Goal: Information Seeking & Learning: Learn about a topic

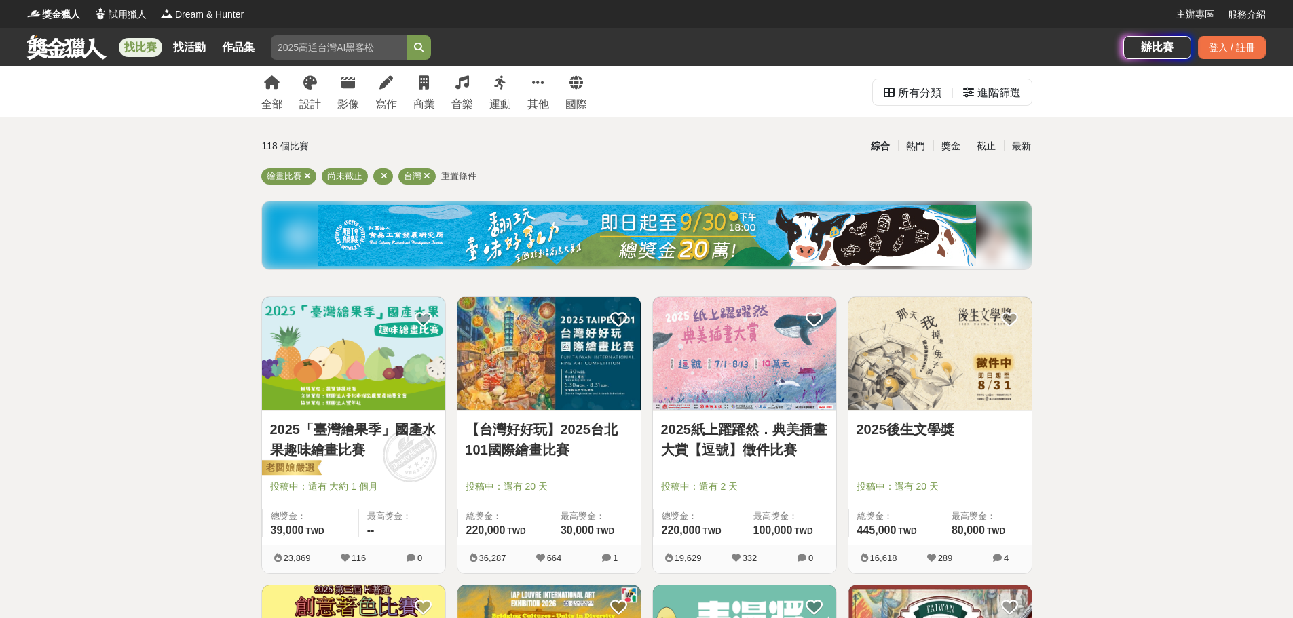
click at [501, 254] on img at bounding box center [647, 235] width 658 height 61
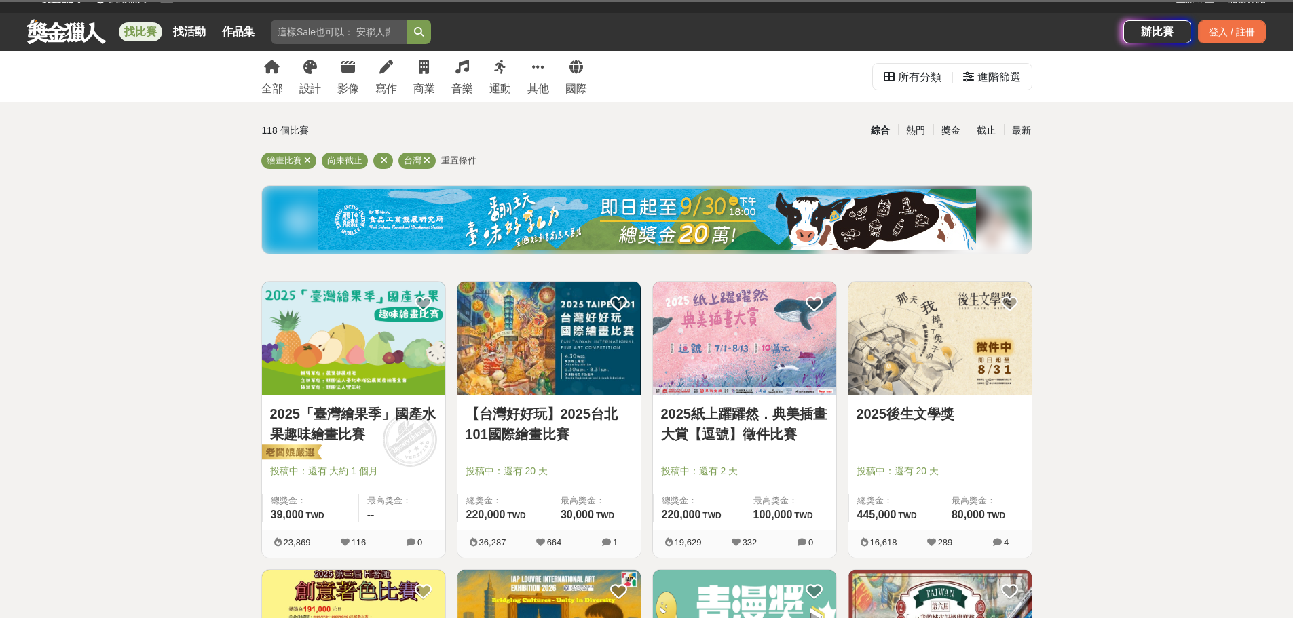
scroll to position [68, 0]
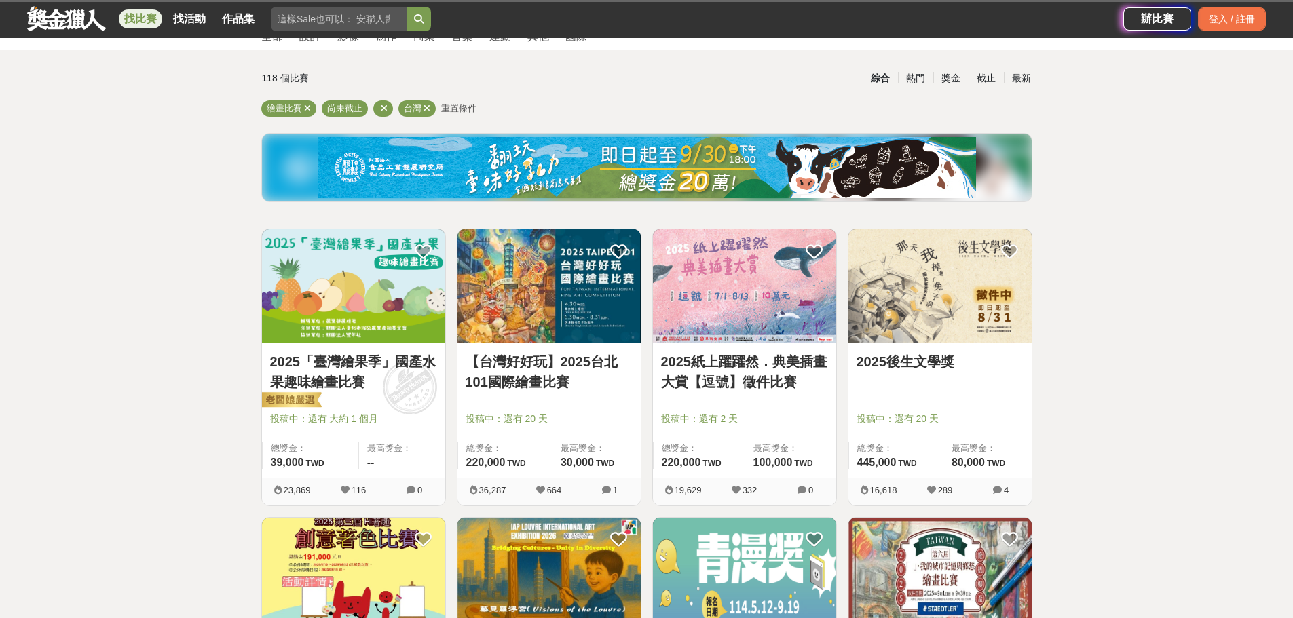
click at [343, 381] on link "2025「臺灣繪果季」國產水果趣味繪畫比賽" at bounding box center [353, 372] width 167 height 41
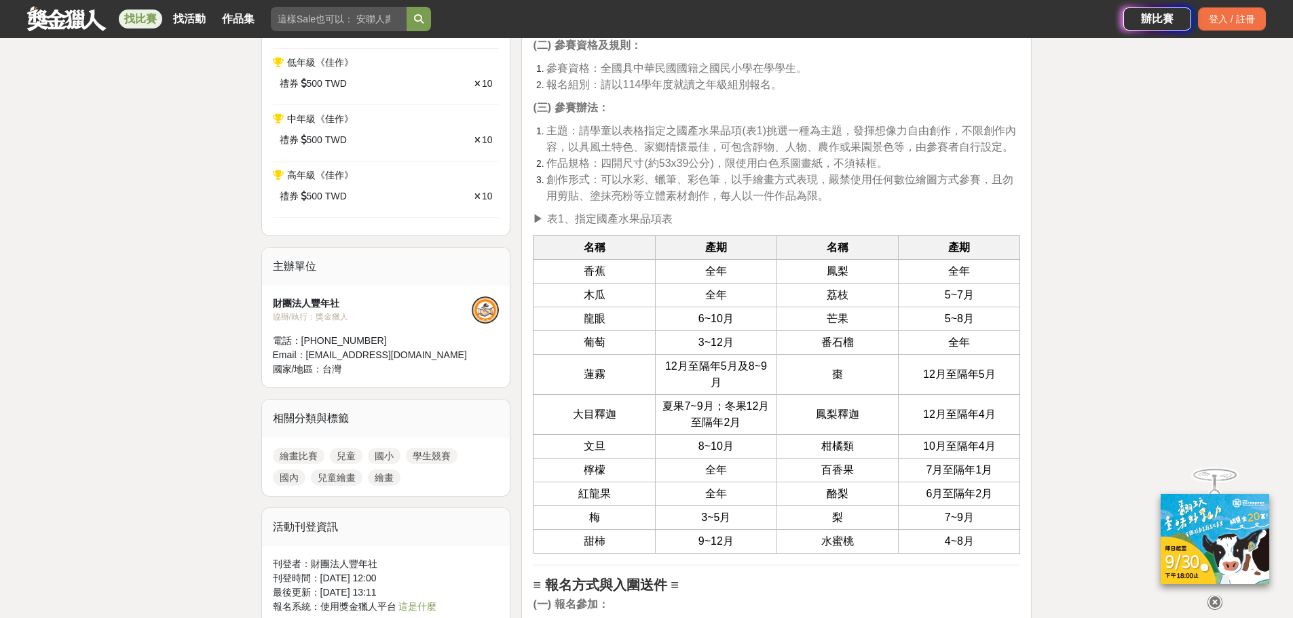
scroll to position [814, 0]
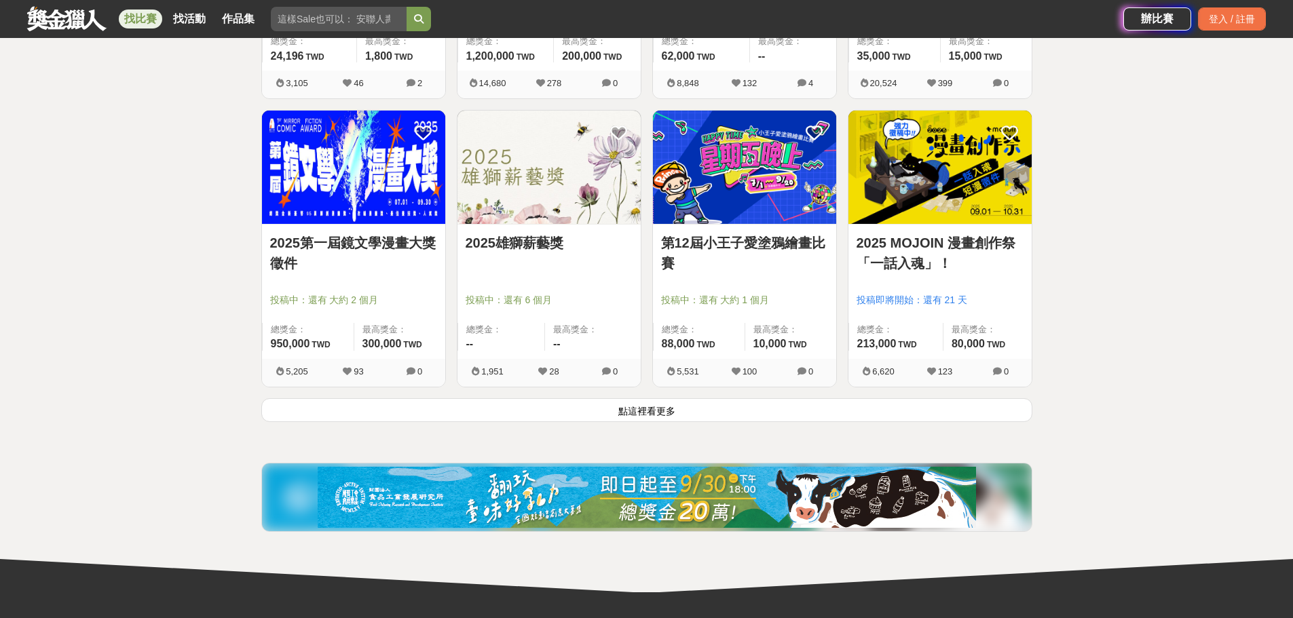
scroll to position [1629, 0]
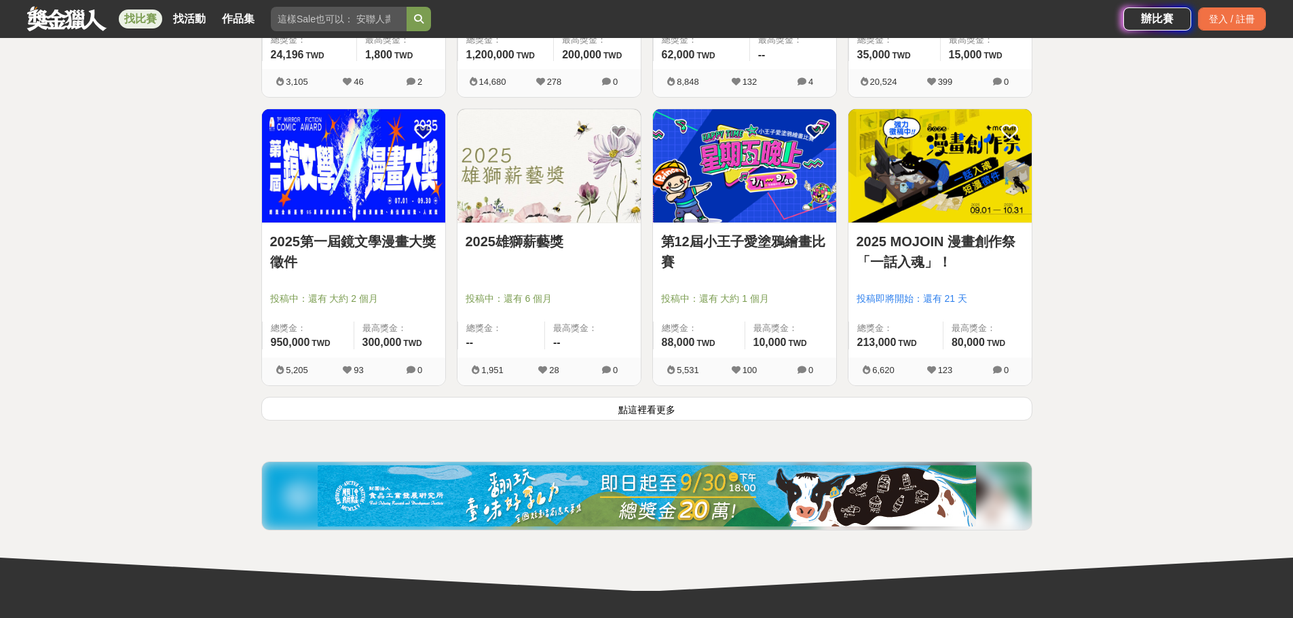
click at [654, 411] on button "點這裡看更多" at bounding box center [646, 409] width 771 height 24
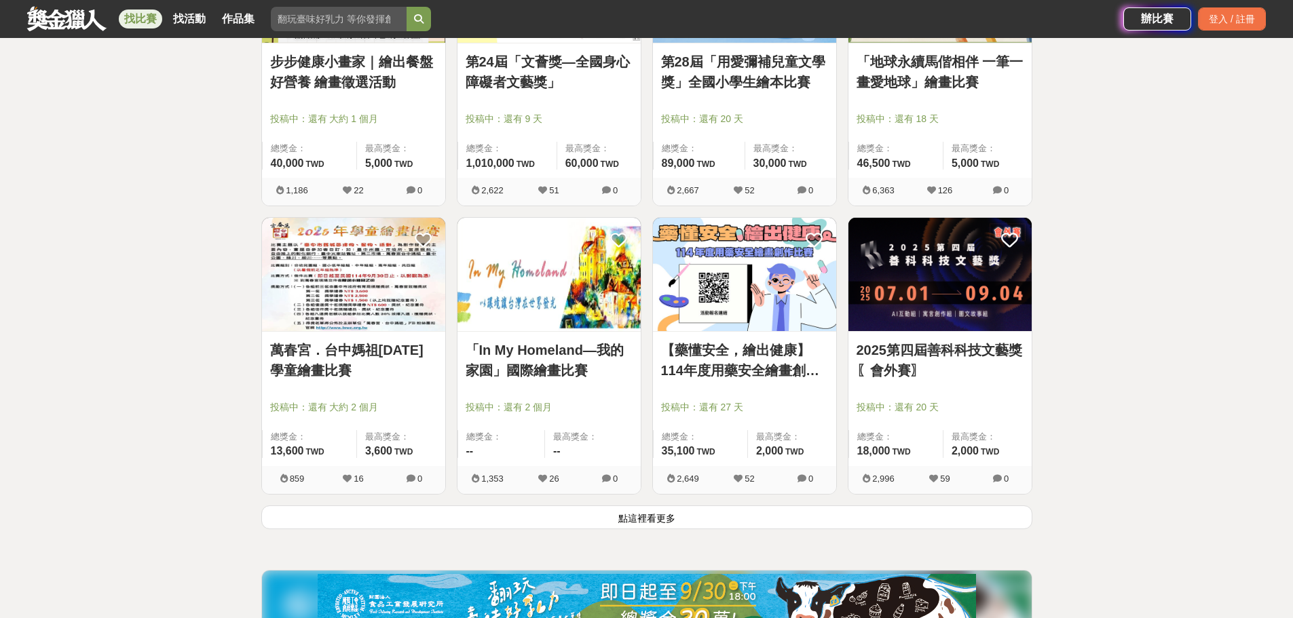
scroll to position [3257, 0]
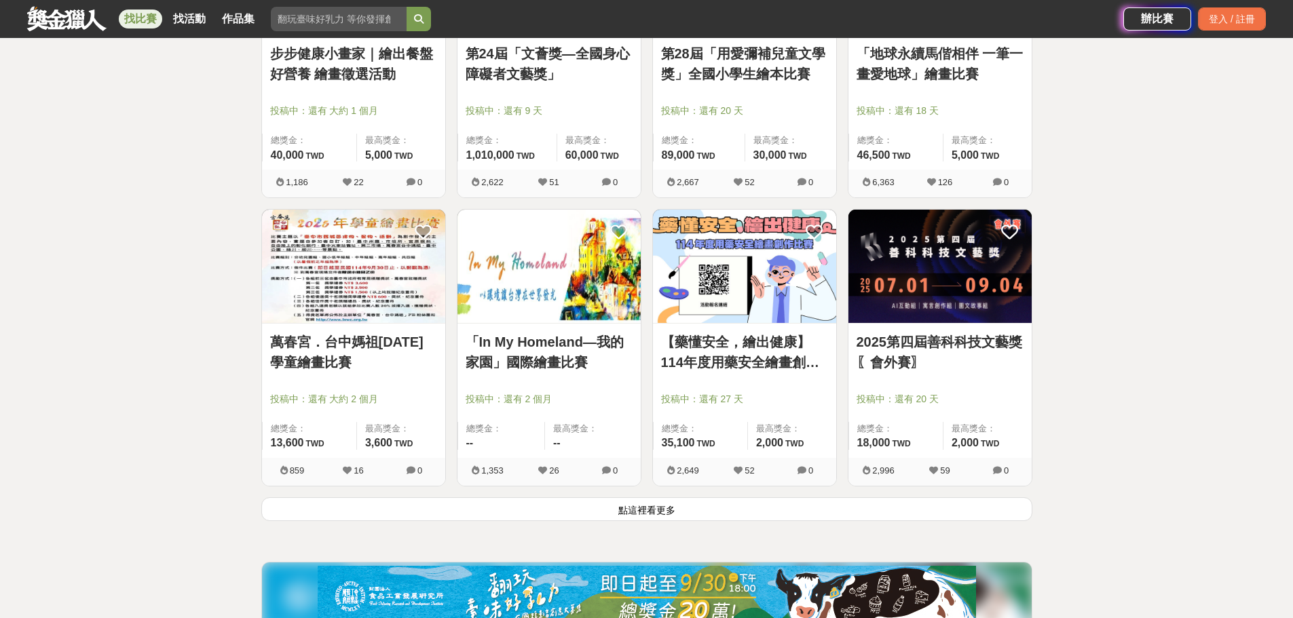
click at [633, 506] on button "點這裡看更多" at bounding box center [646, 509] width 771 height 24
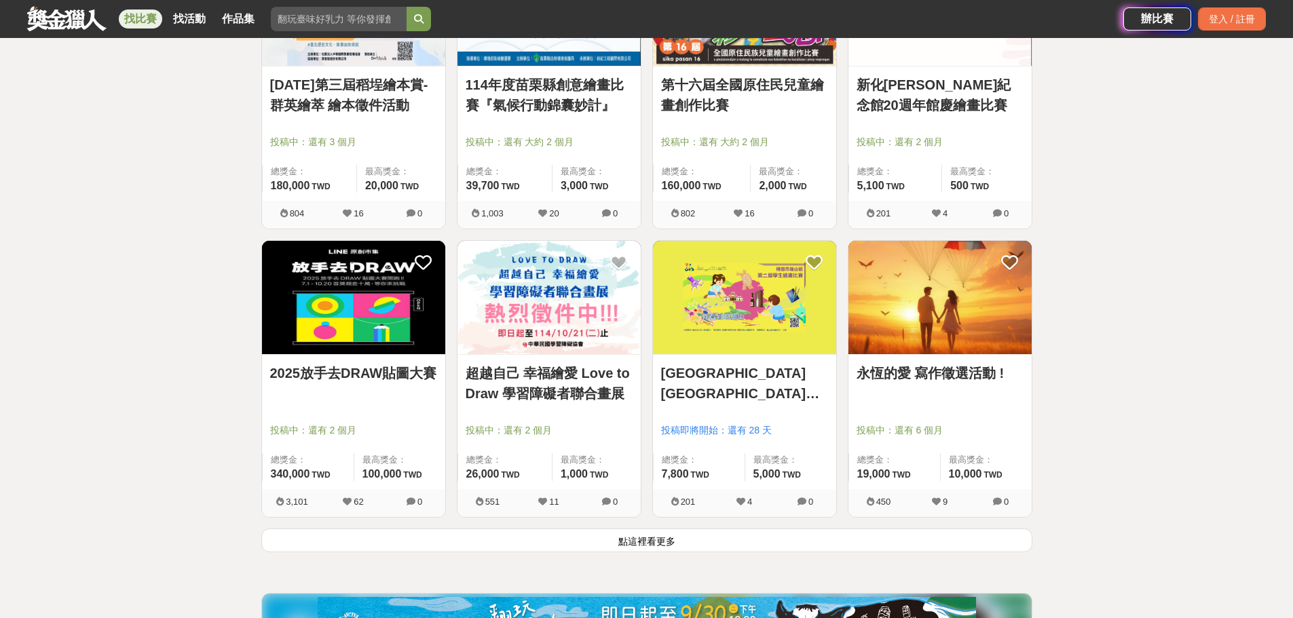
scroll to position [5022, 0]
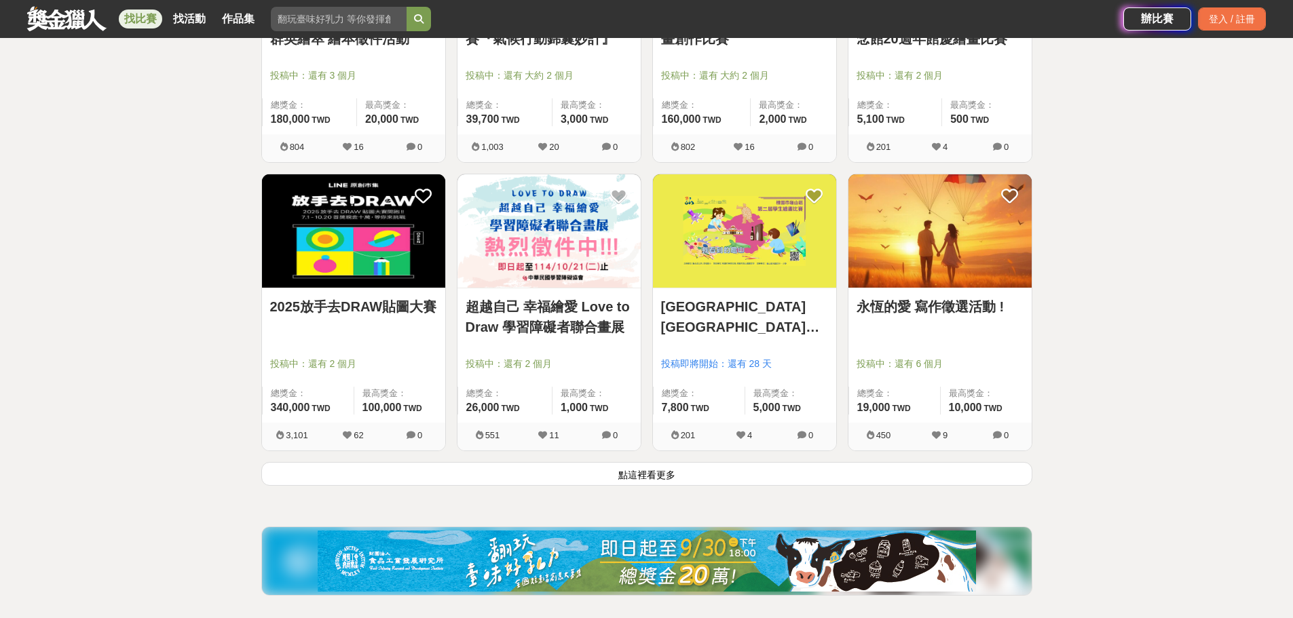
click at [631, 480] on button "點這裡看更多" at bounding box center [646, 474] width 771 height 24
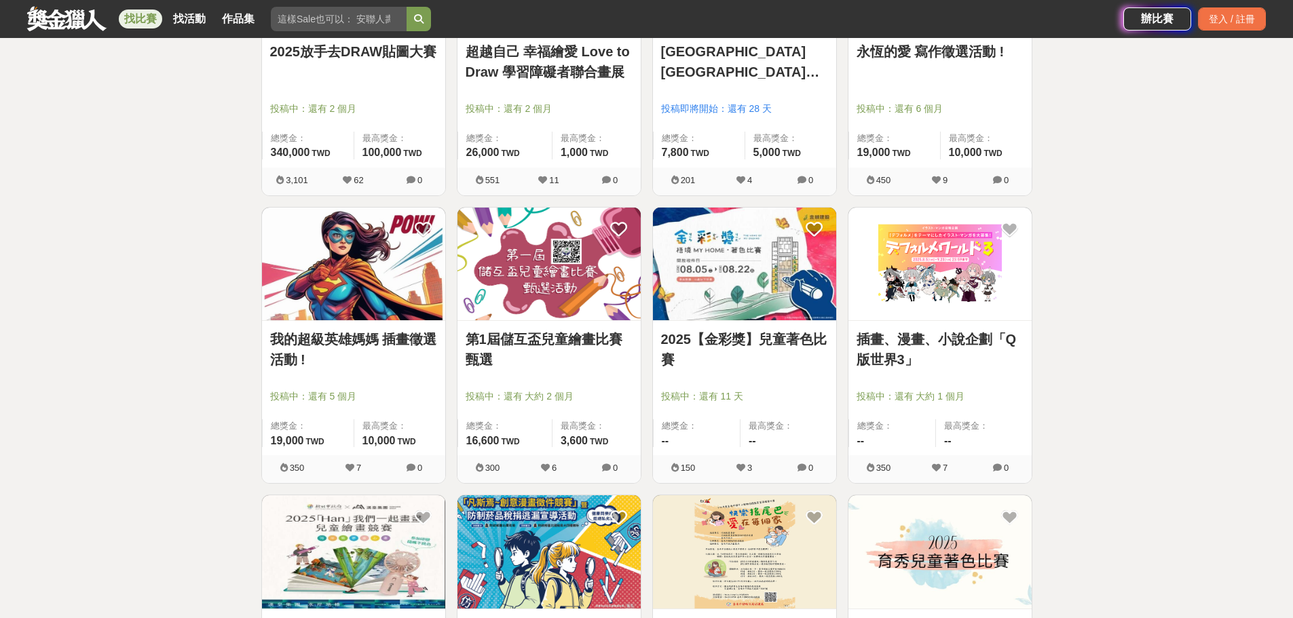
scroll to position [5293, 0]
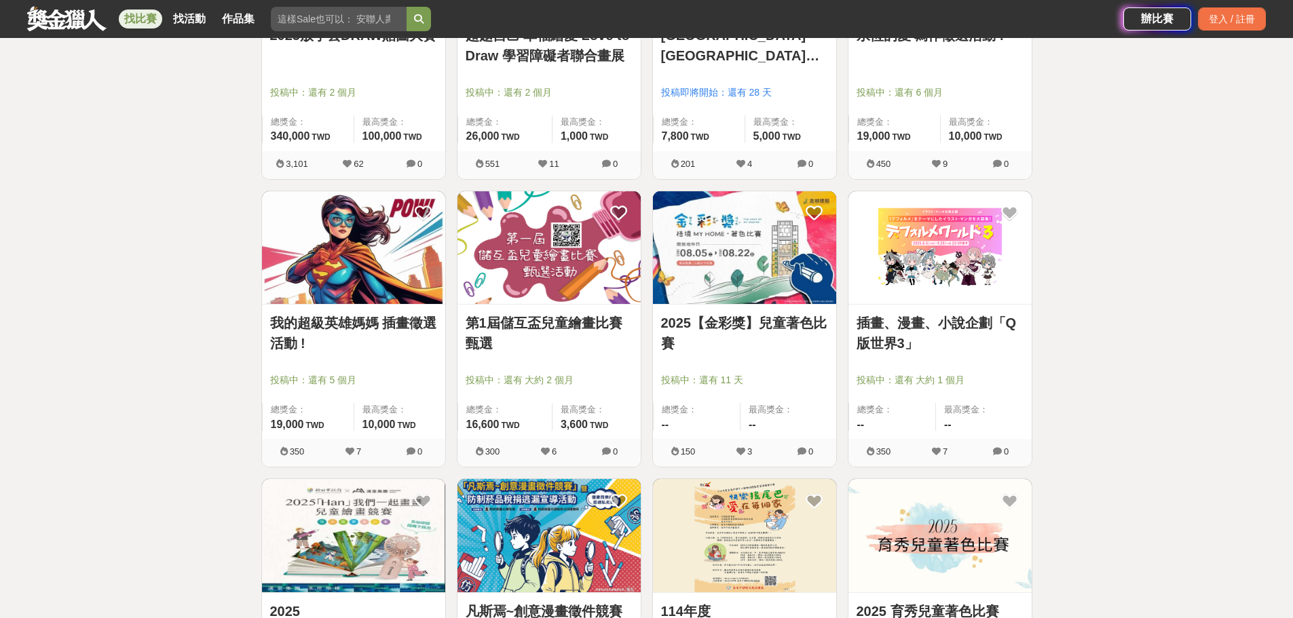
click at [368, 328] on link "我的超級英雄媽媽 插畫徵選活動 !" at bounding box center [353, 333] width 167 height 41
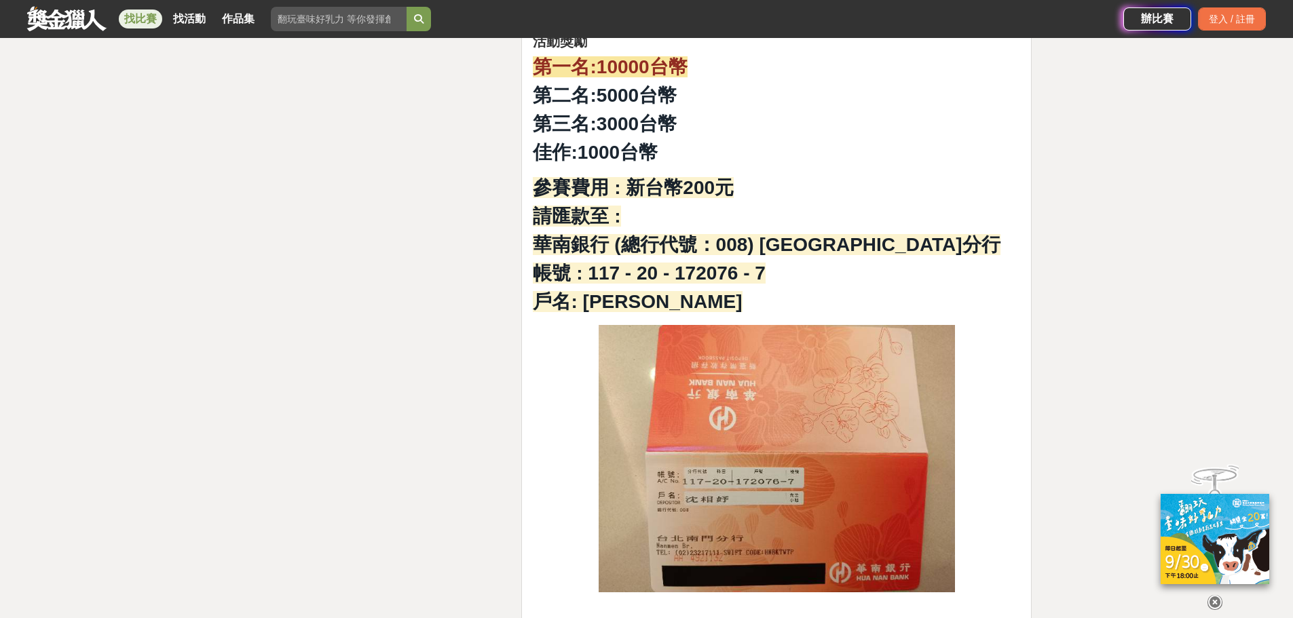
scroll to position [2036, 0]
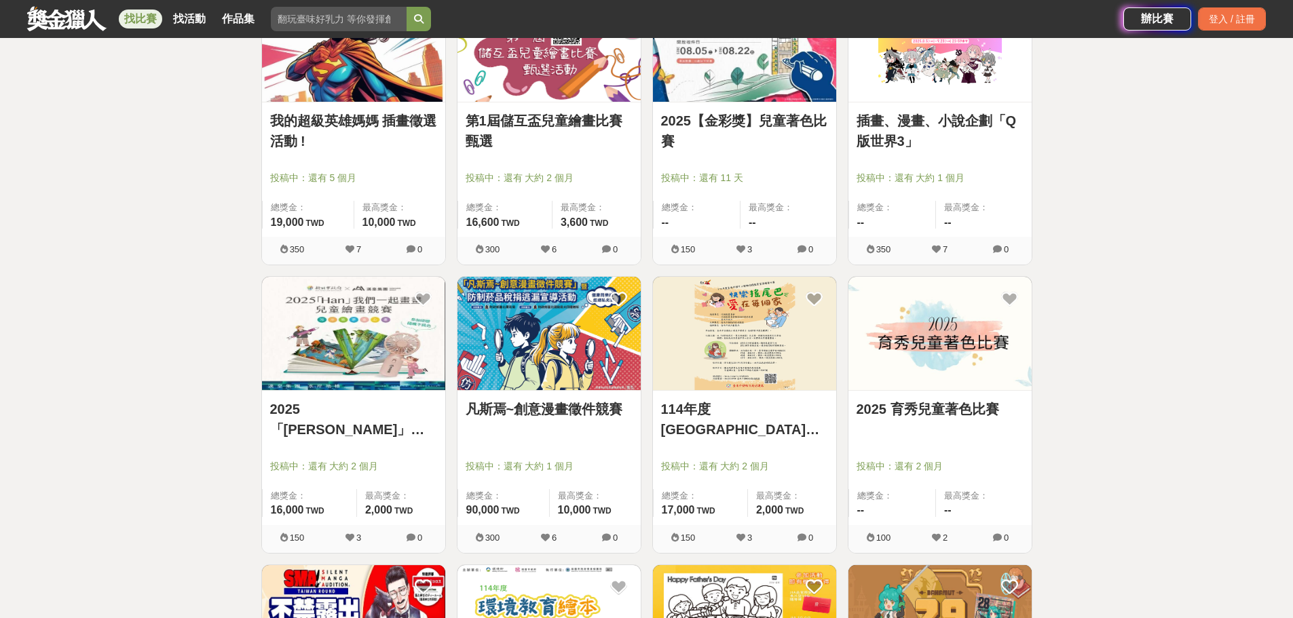
scroll to position [5497, 0]
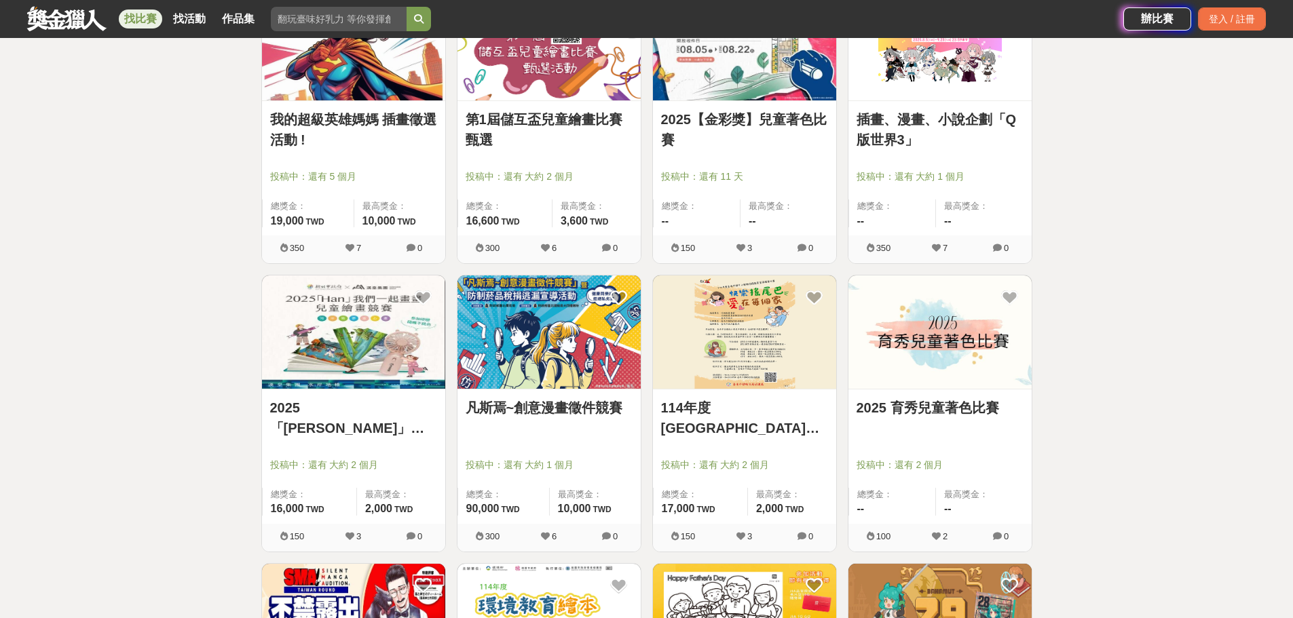
click at [402, 410] on link "2025「Han」我們一起畫畫" at bounding box center [353, 418] width 167 height 41
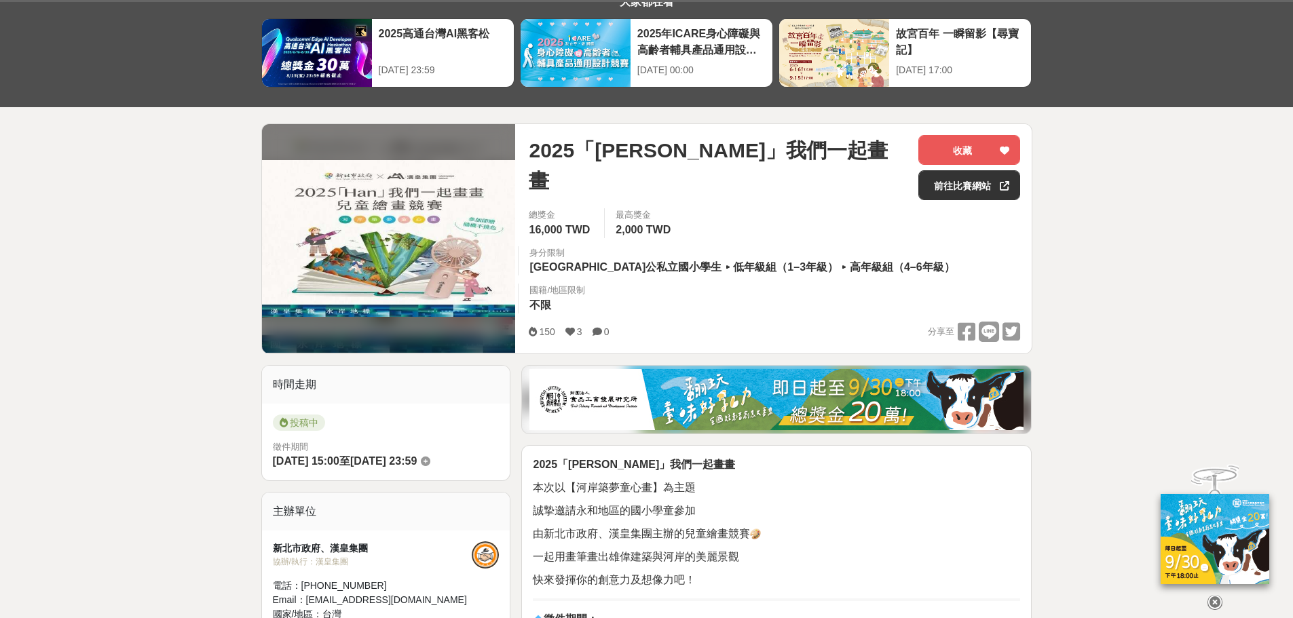
scroll to position [271, 0]
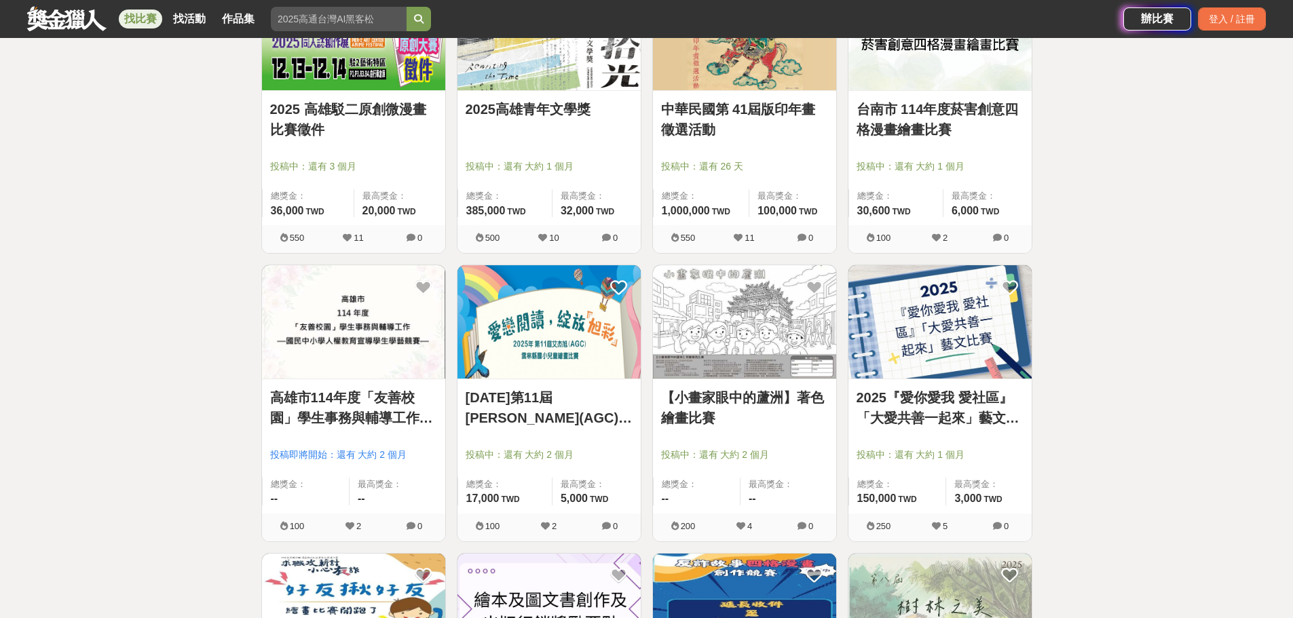
scroll to position [6379, 0]
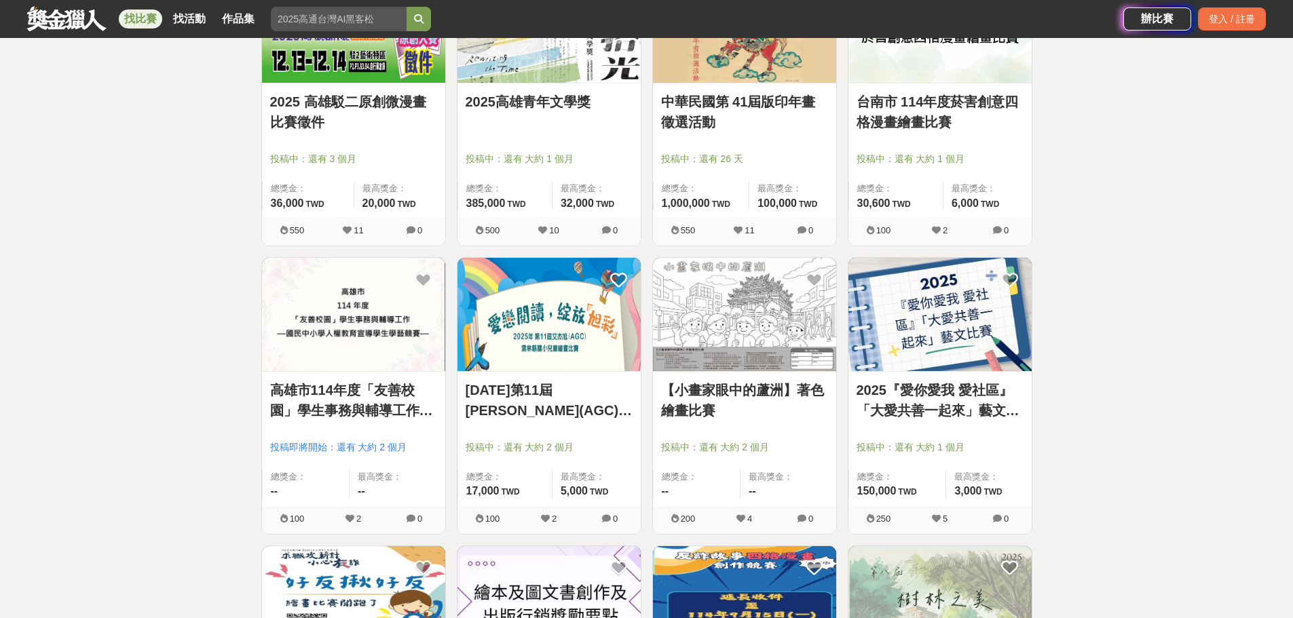
click at [582, 404] on link "2025年第11屆艾杰旭(AGC) 雲林縣國小兒童繪畫比賽" at bounding box center [549, 400] width 167 height 41
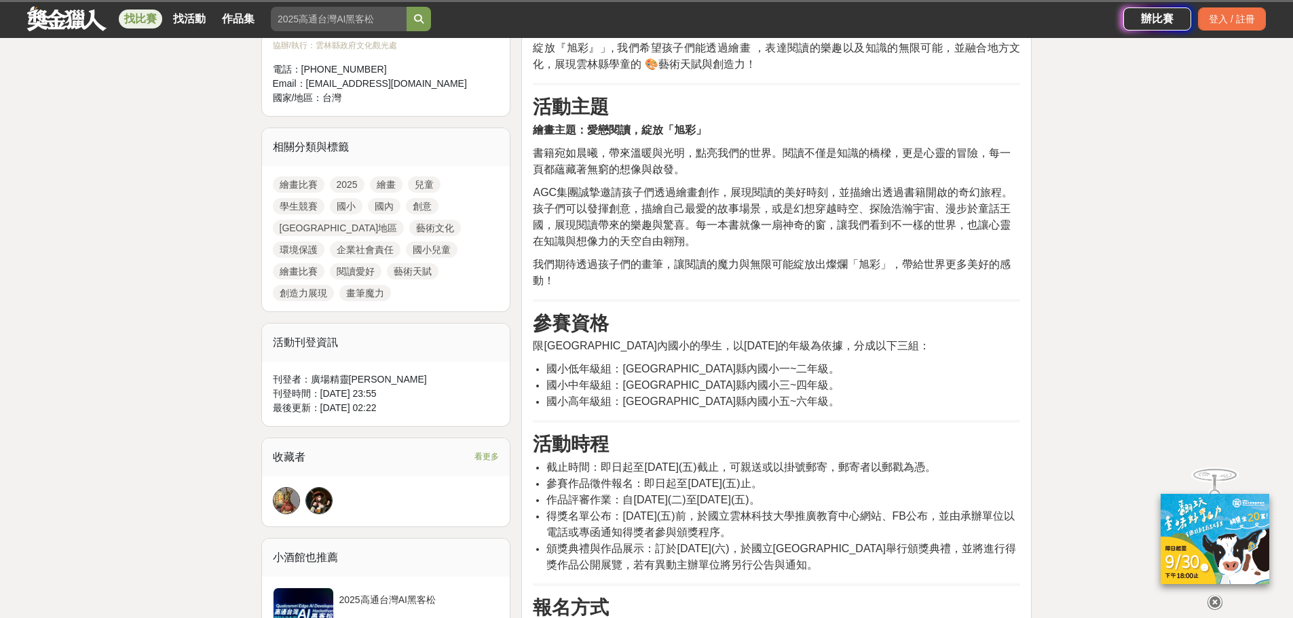
scroll to position [543, 0]
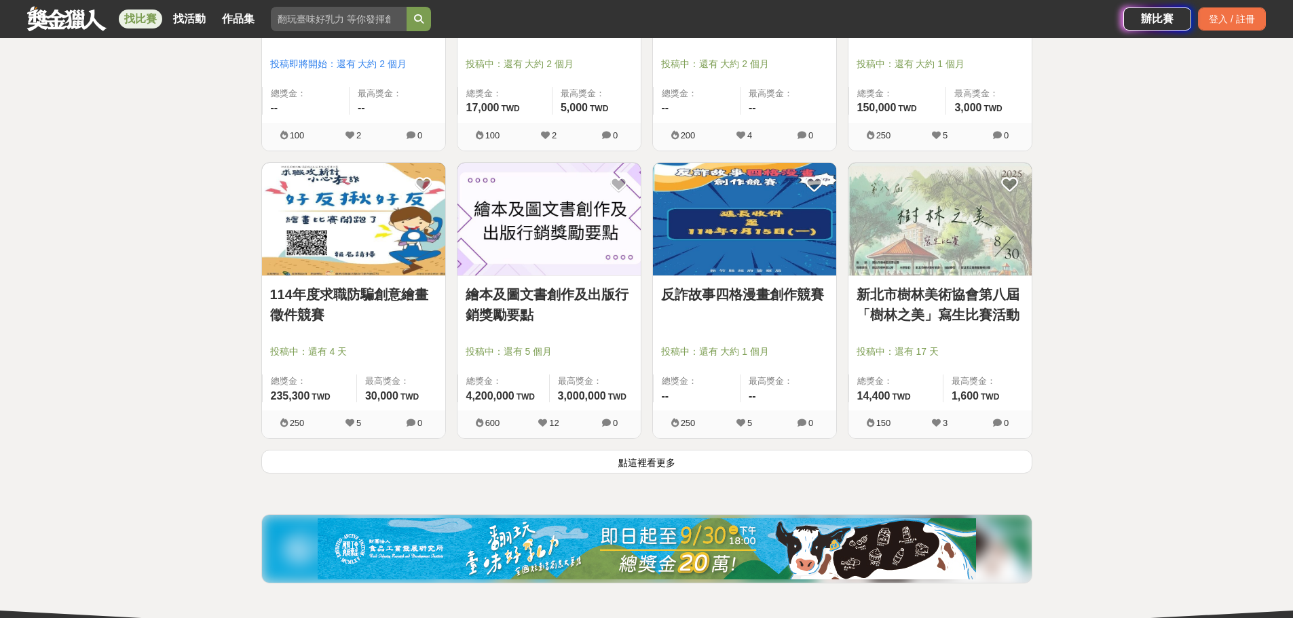
scroll to position [6786, 0]
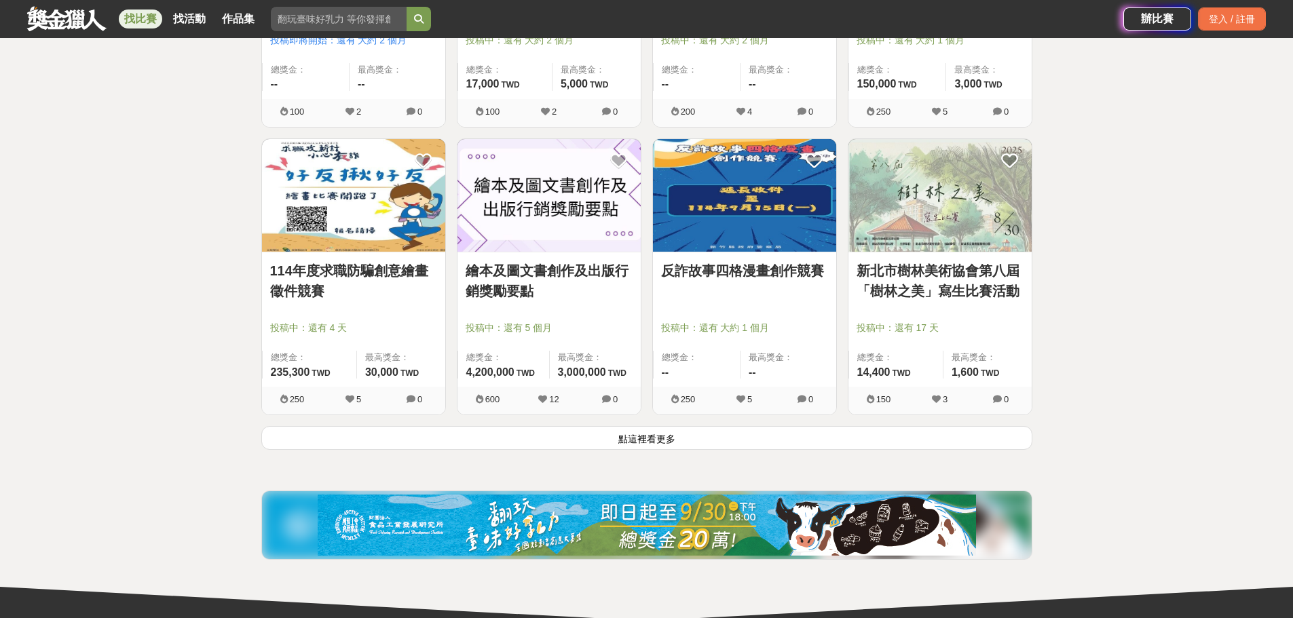
click at [656, 441] on button "點這裡看更多" at bounding box center [646, 438] width 771 height 24
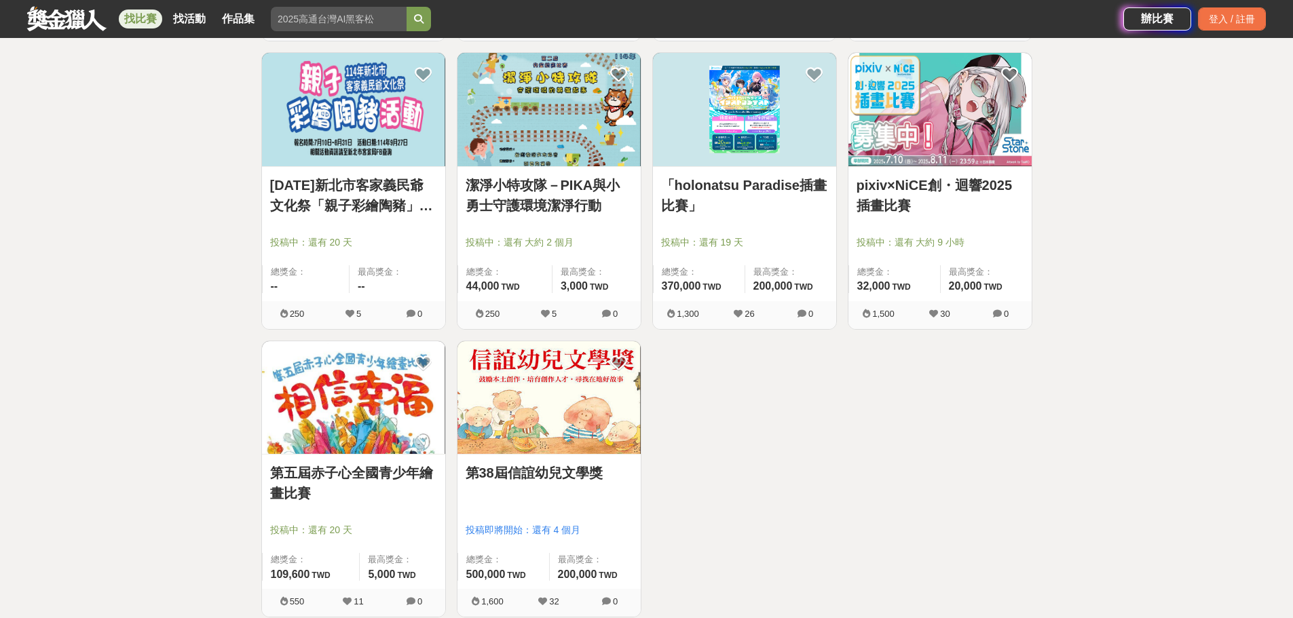
scroll to position [8430, 0]
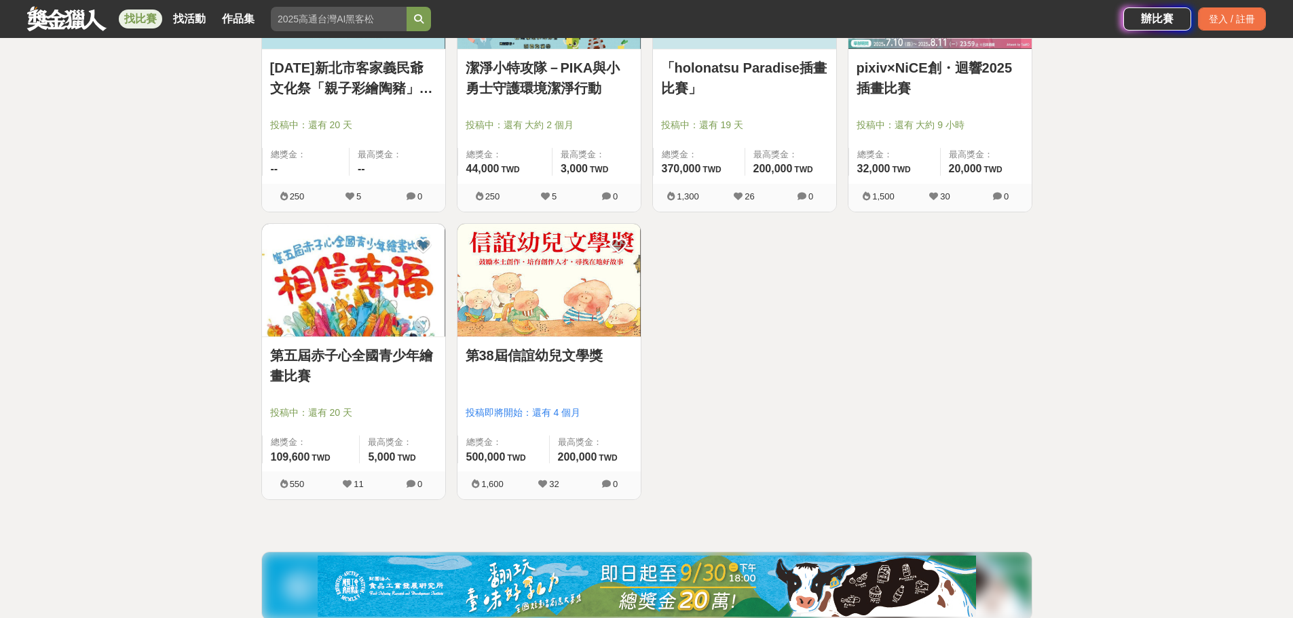
click at [346, 356] on link "第五屆赤子心全國青少年繪畫比賽" at bounding box center [353, 365] width 167 height 41
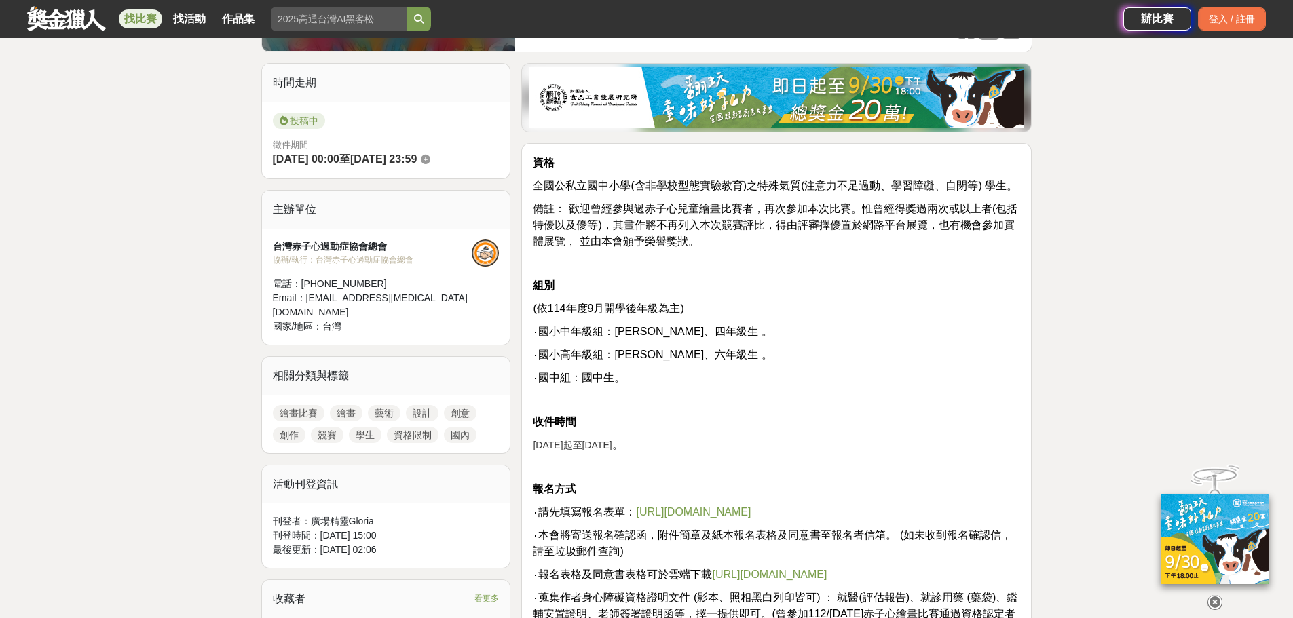
scroll to position [475, 0]
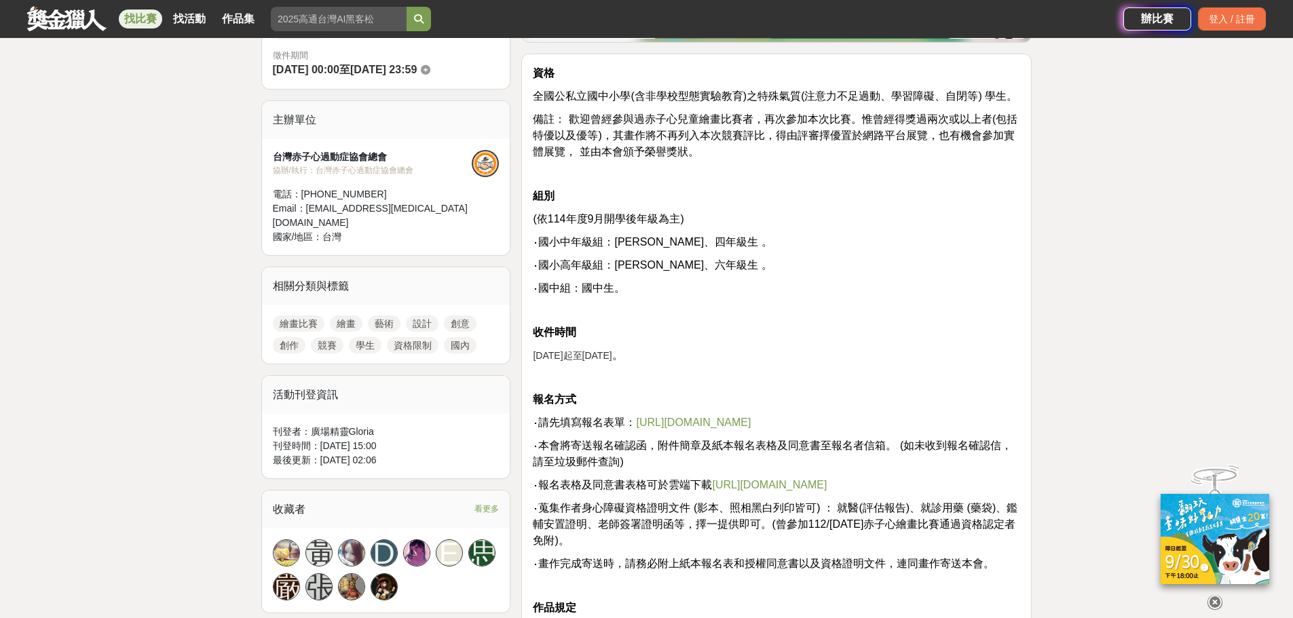
click at [659, 423] on link "https://forms.gle/LGkBeXKH6q9XWTLK8" at bounding box center [693, 423] width 115 height 12
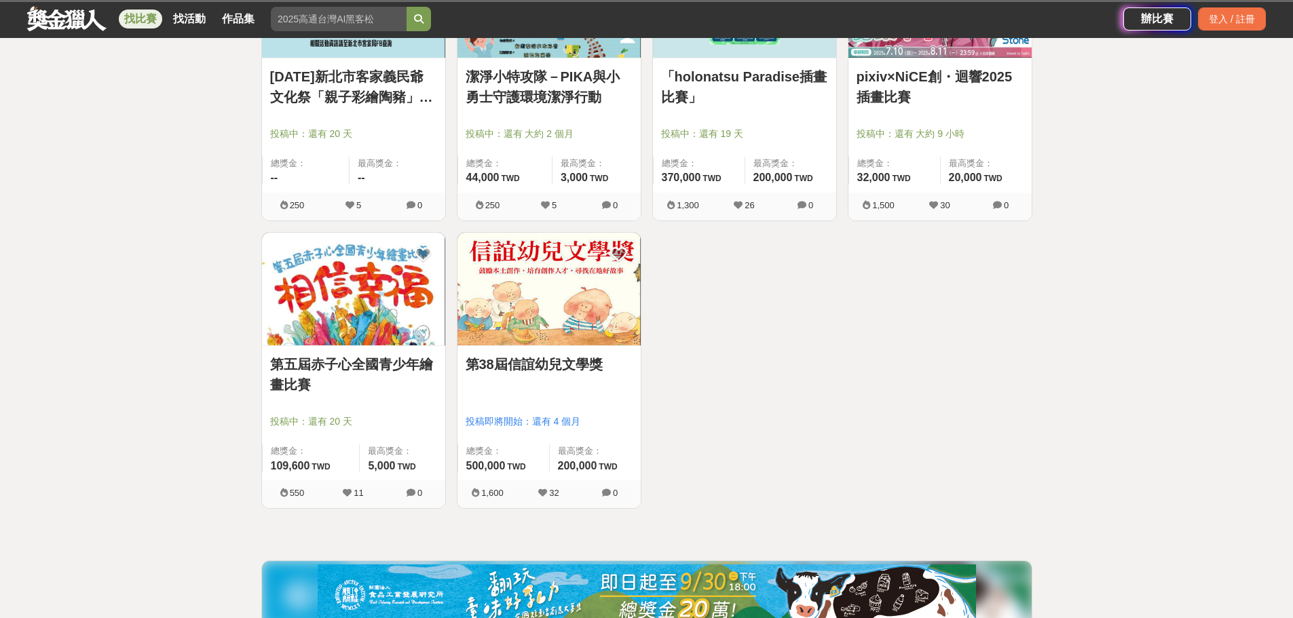
scroll to position [8430, 0]
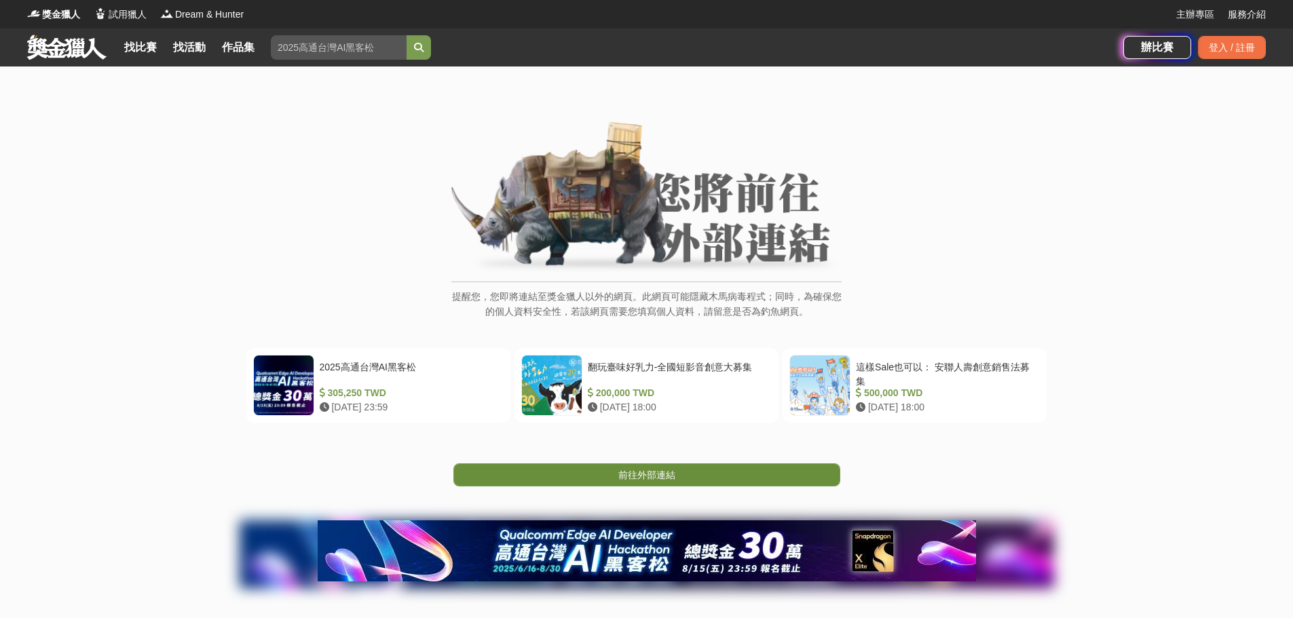
click at [614, 476] on link "前往外部連結" at bounding box center [646, 474] width 387 height 23
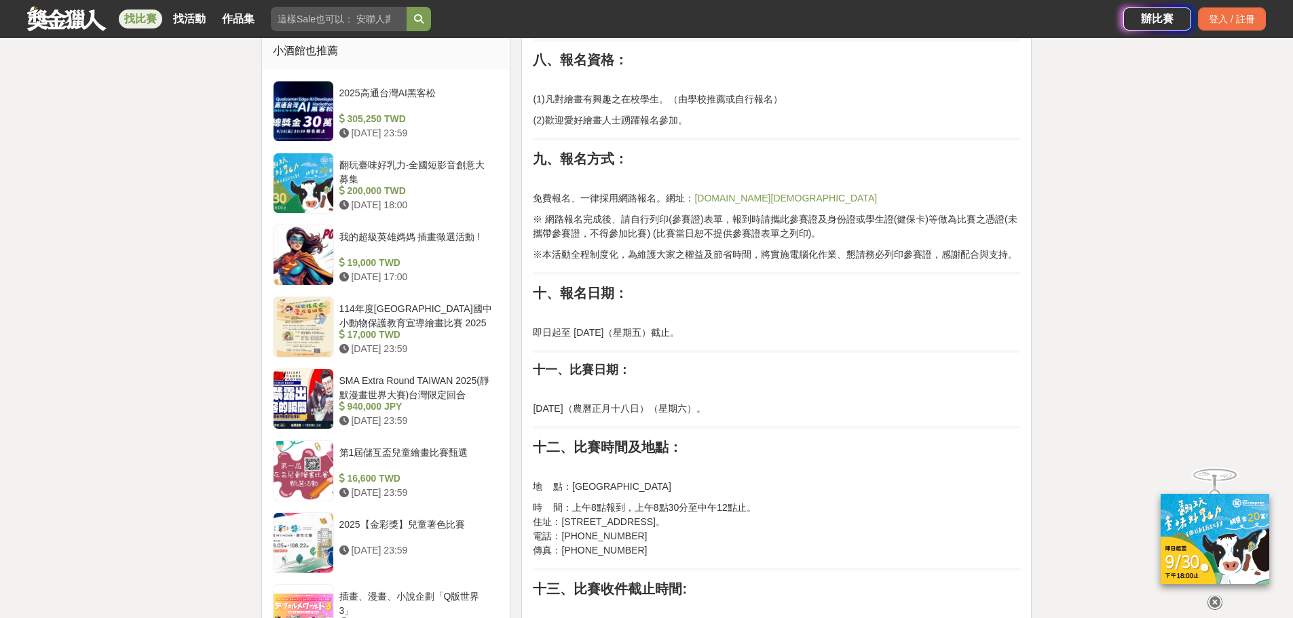
scroll to position [1086, 0]
